Goal: Information Seeking & Learning: Learn about a topic

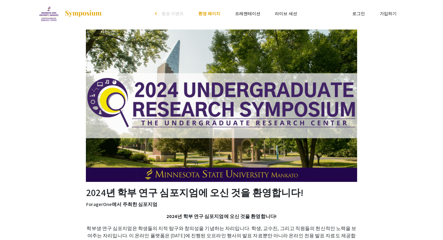
click at [245, 11] on font "프레젠테이션" at bounding box center [248, 13] width 26 height 5
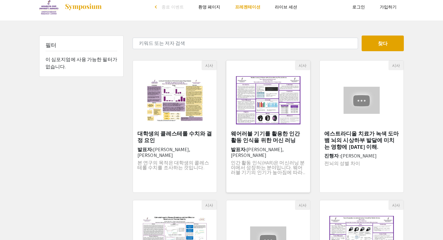
scroll to position [7, 0]
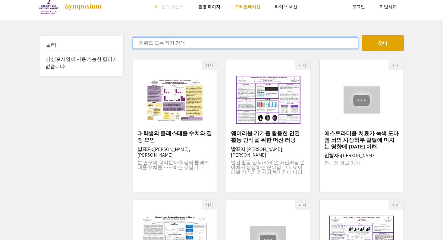
click at [232, 45] on input "키워드 또는 저자 검색" at bounding box center [245, 42] width 225 height 11
type input "ai"
click at [362, 35] on button "찾다" at bounding box center [383, 43] width 42 height 16
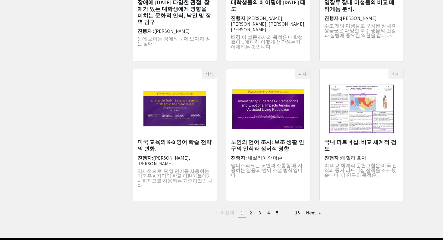
scroll to position [139, 0]
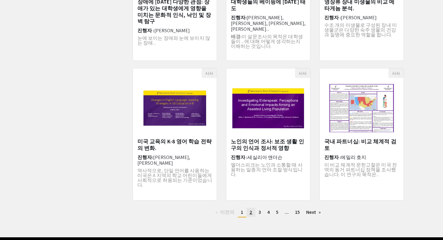
click at [250, 213] on span "2" at bounding box center [251, 212] width 3 height 6
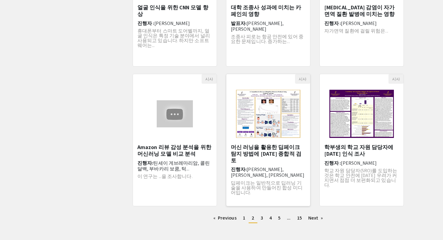
scroll to position [134, 0]
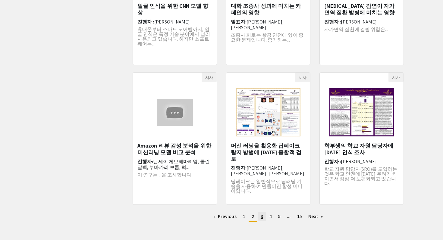
click at [261, 215] on span "3" at bounding box center [262, 216] width 2 height 6
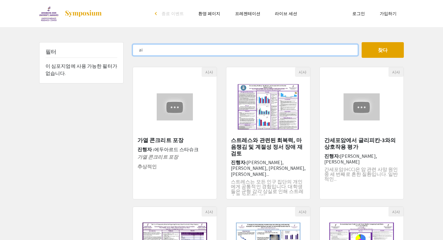
click at [188, 52] on input "ai" at bounding box center [245, 49] width 225 height 11
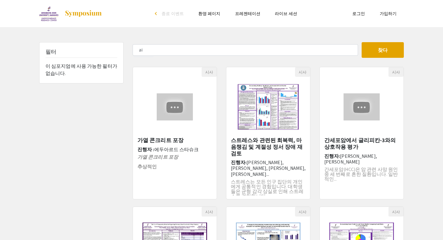
click at [213, 15] on font "환영 페이지" at bounding box center [209, 13] width 22 height 5
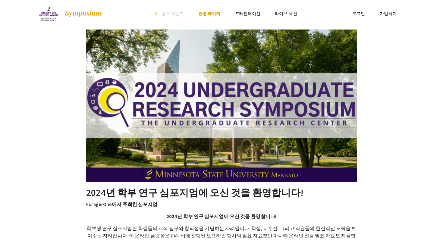
click at [249, 14] on font "프레젠테이션" at bounding box center [248, 13] width 26 height 5
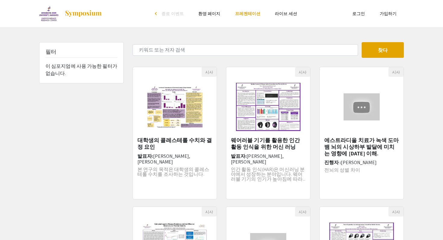
click at [278, 11] on font "라이브 세션" at bounding box center [286, 13] width 22 height 5
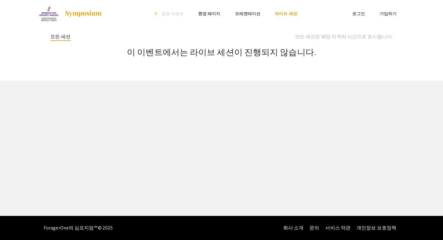
click at [170, 11] on font "종료 이벤트" at bounding box center [173, 13] width 22 height 5
